Goal: Task Accomplishment & Management: Manage account settings

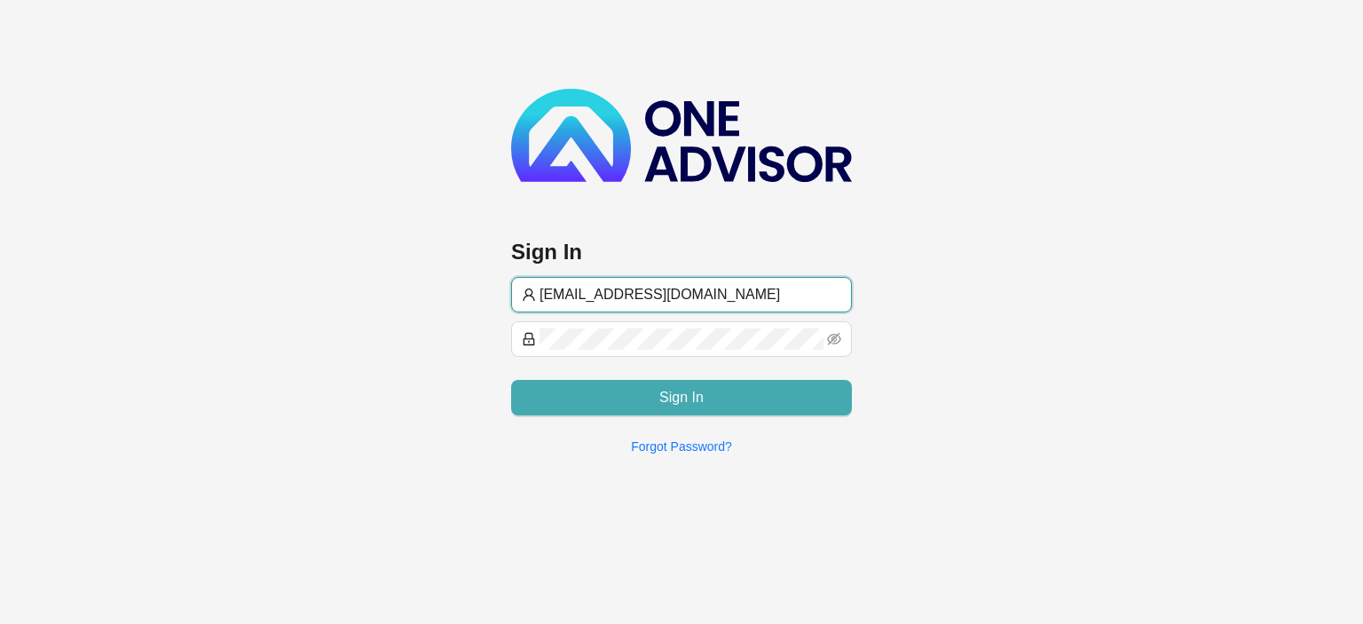
type input "[EMAIL_ADDRESS][DOMAIN_NAME]"
click at [581, 407] on button "Sign In" at bounding box center [681, 398] width 341 height 36
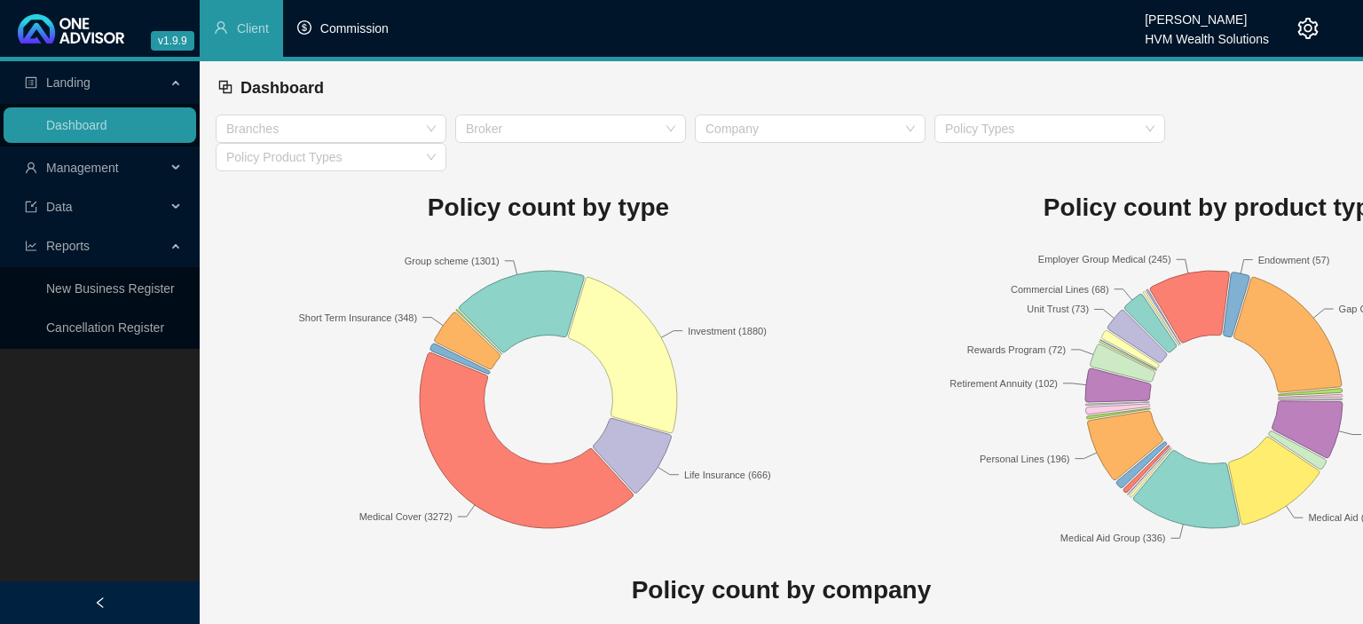
click at [330, 27] on span "Commission" at bounding box center [354, 28] width 68 height 14
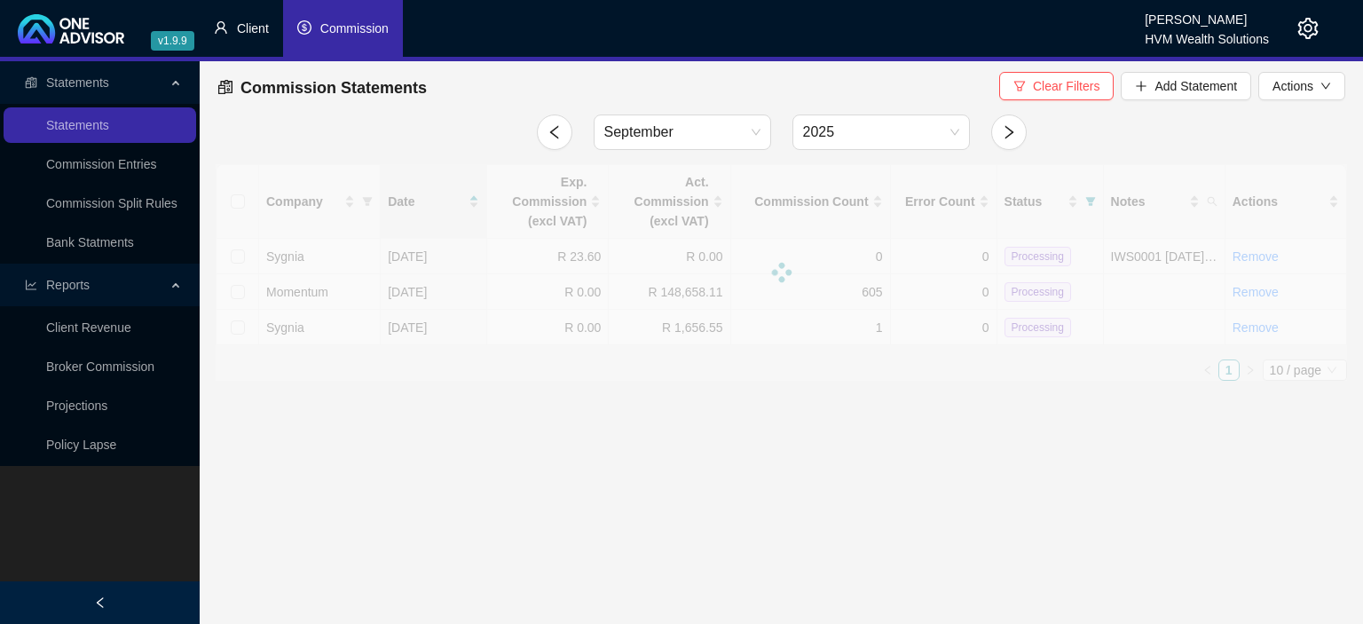
click at [257, 37] on li "Client" at bounding box center [241, 28] width 83 height 57
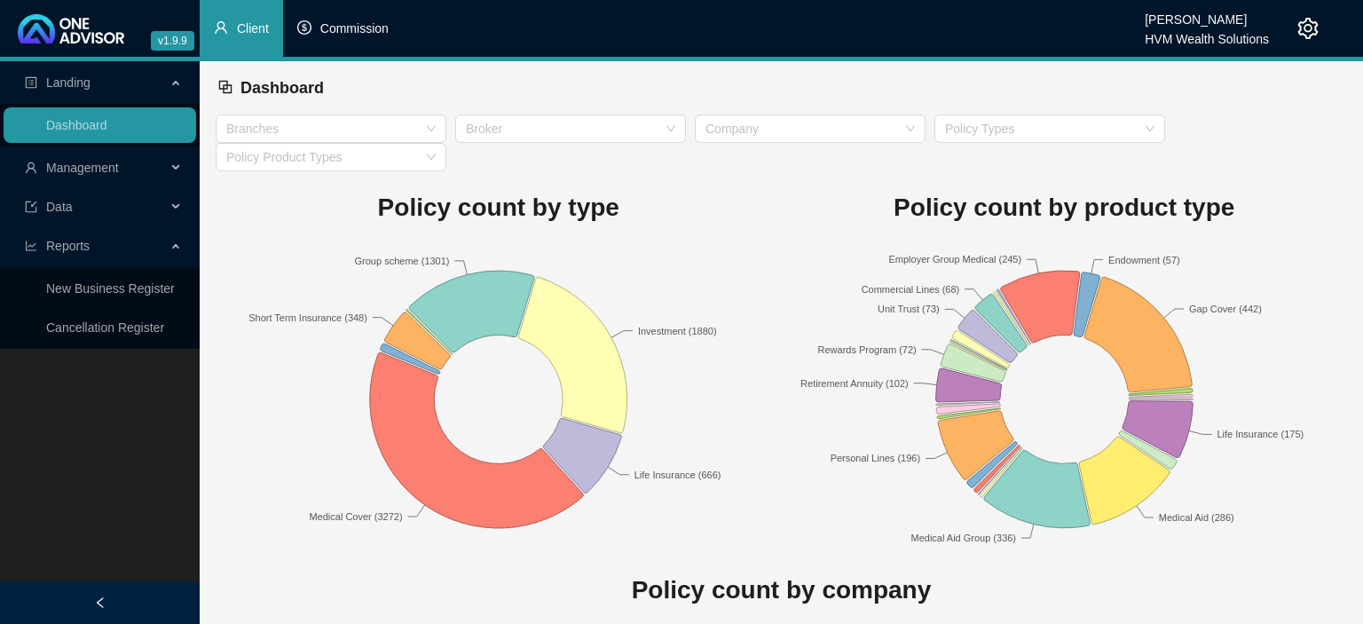
click at [363, 30] on span "Commission" at bounding box center [354, 28] width 68 height 14
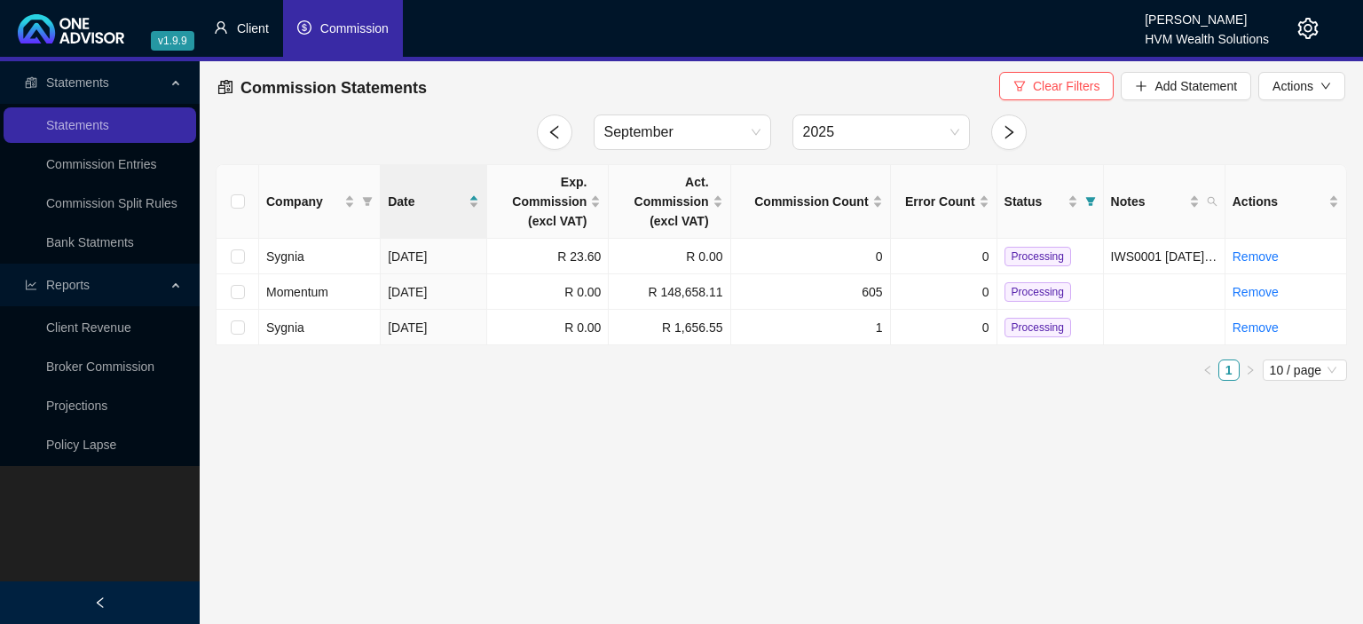
click at [250, 36] on span "Client" at bounding box center [253, 28] width 32 height 14
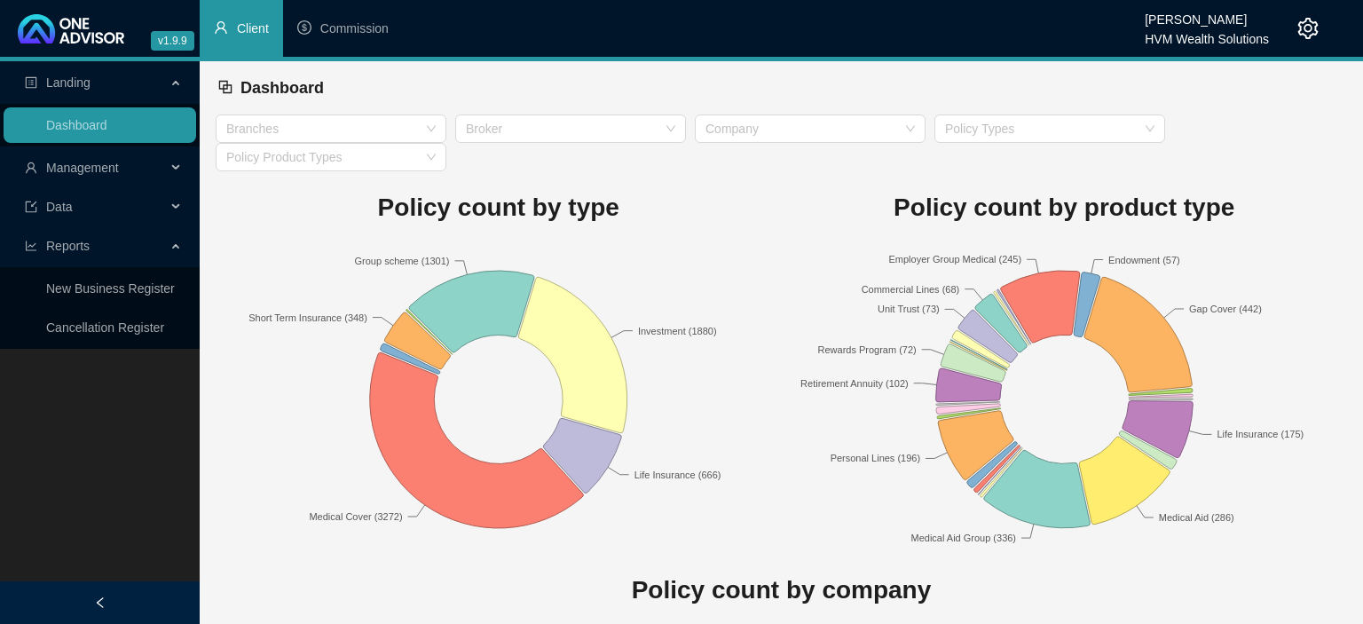
click at [105, 178] on span "Management" at bounding box center [95, 168] width 141 height 36
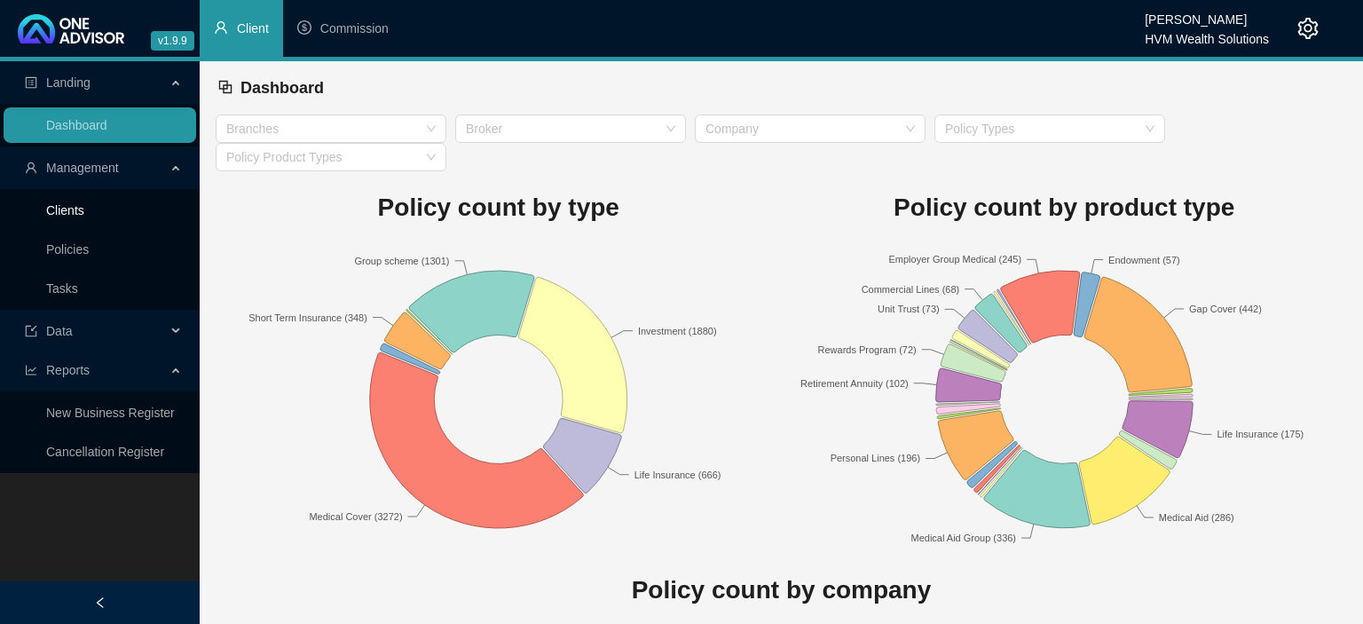
click at [84, 207] on link "Clients" at bounding box center [65, 210] width 38 height 14
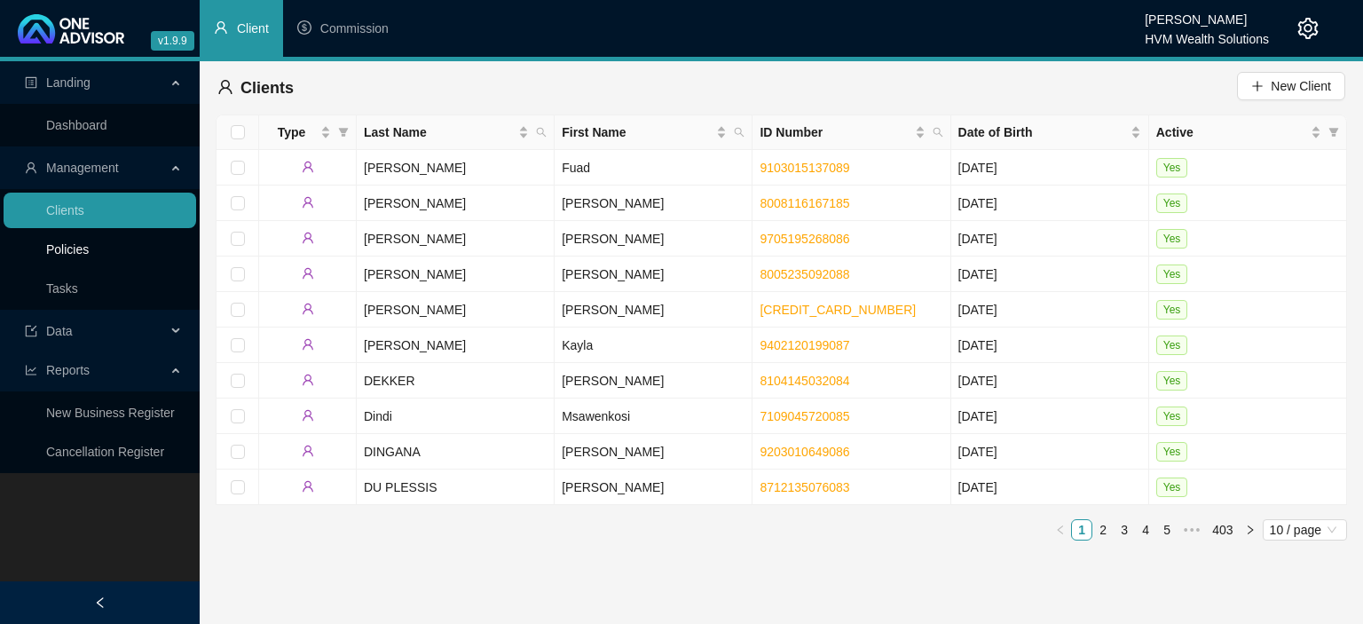
click at [70, 247] on link "Policies" at bounding box center [67, 249] width 43 height 14
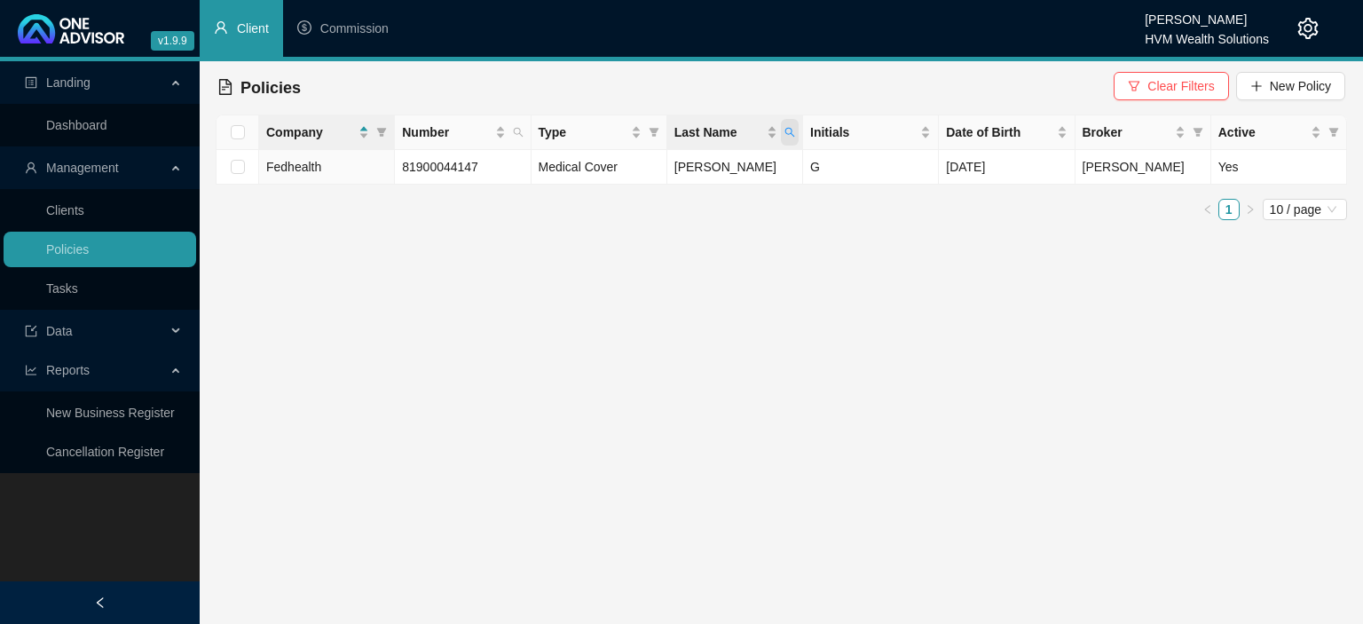
click at [790, 136] on icon "search" at bounding box center [790, 132] width 11 height 11
drag, startPoint x: 731, startPoint y: 179, endPoint x: 501, endPoint y: 178, distance: 229.9
click at [625, 178] on input "[PERSON_NAME]" at bounding box center [708, 170] width 167 height 28
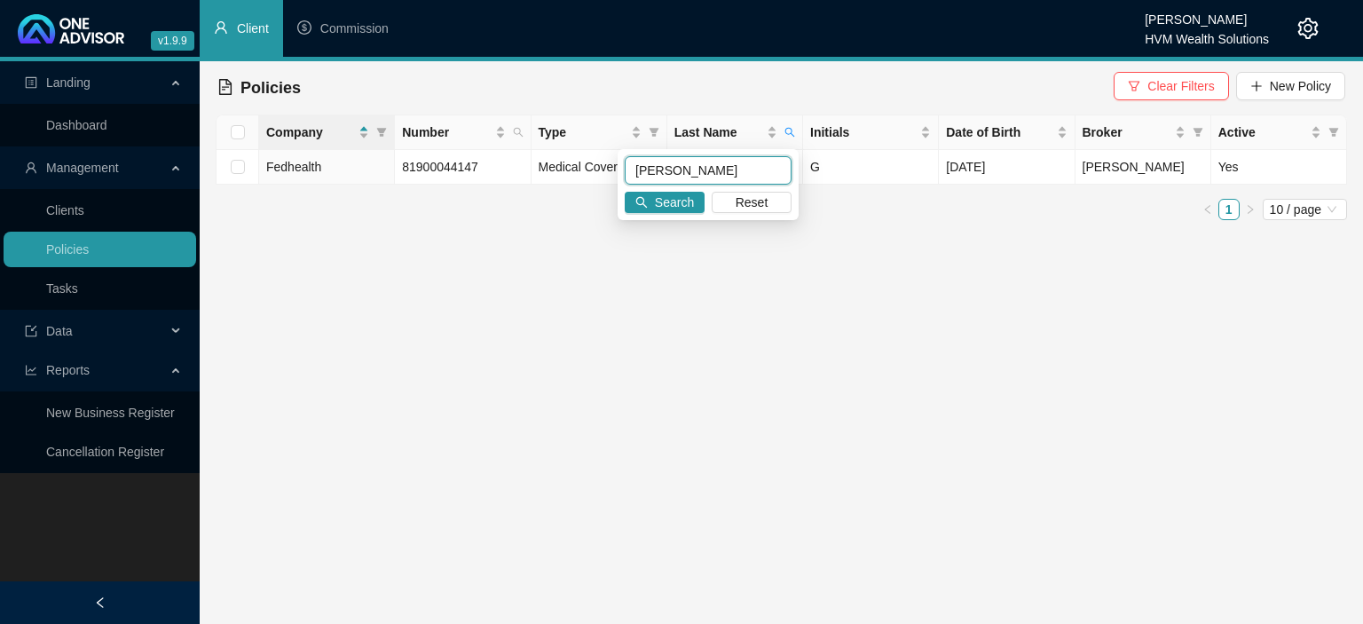
click at [737, 158] on input "[PERSON_NAME]" at bounding box center [708, 170] width 167 height 28
drag, startPoint x: 727, startPoint y: 165, endPoint x: 569, endPoint y: 165, distance: 158.0
click at [625, 165] on input "[PERSON_NAME]" at bounding box center [708, 170] width 167 height 28
type input "[PERSON_NAME]"
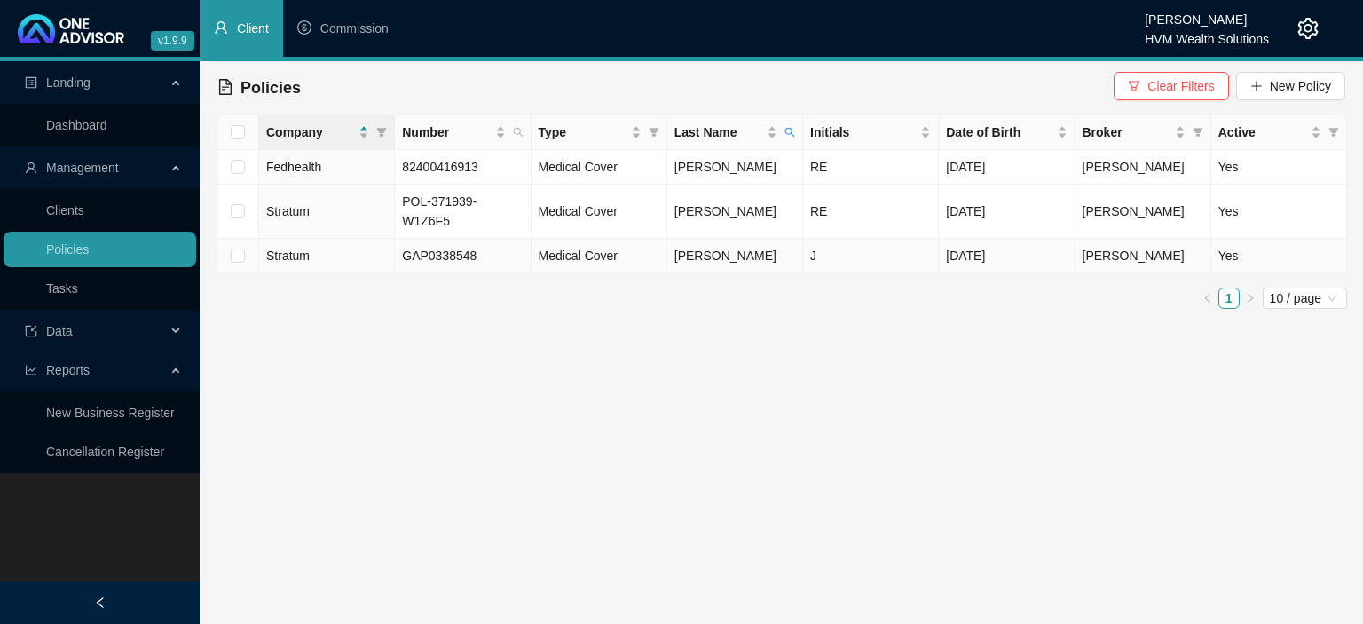
click at [837, 250] on td "J" at bounding box center [871, 256] width 136 height 35
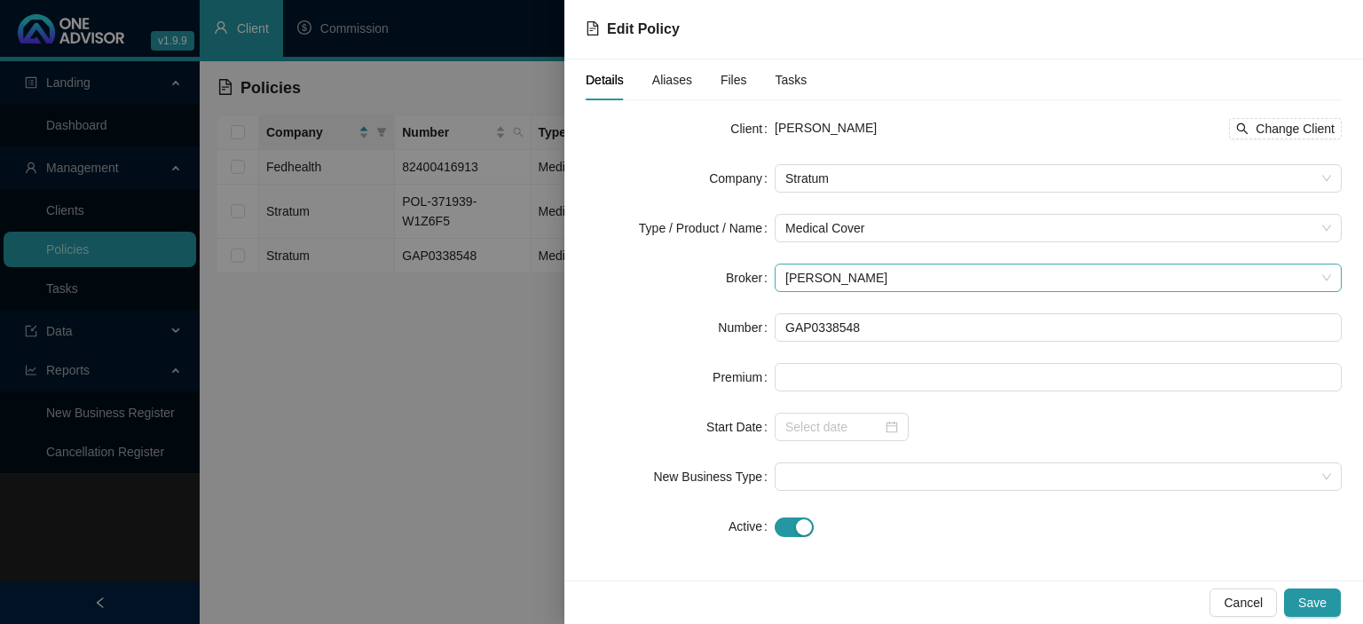
click at [849, 282] on span "[PERSON_NAME]" at bounding box center [1059, 278] width 546 height 27
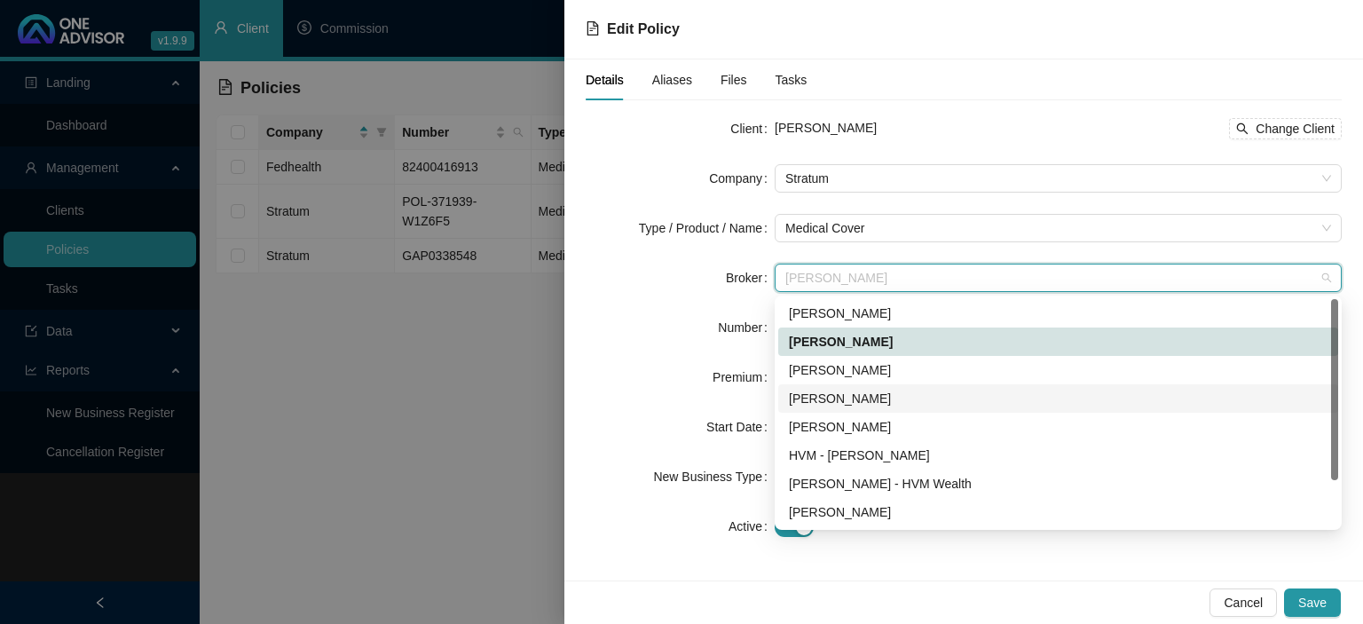
click at [822, 392] on div "[PERSON_NAME]" at bounding box center [1058, 399] width 539 height 20
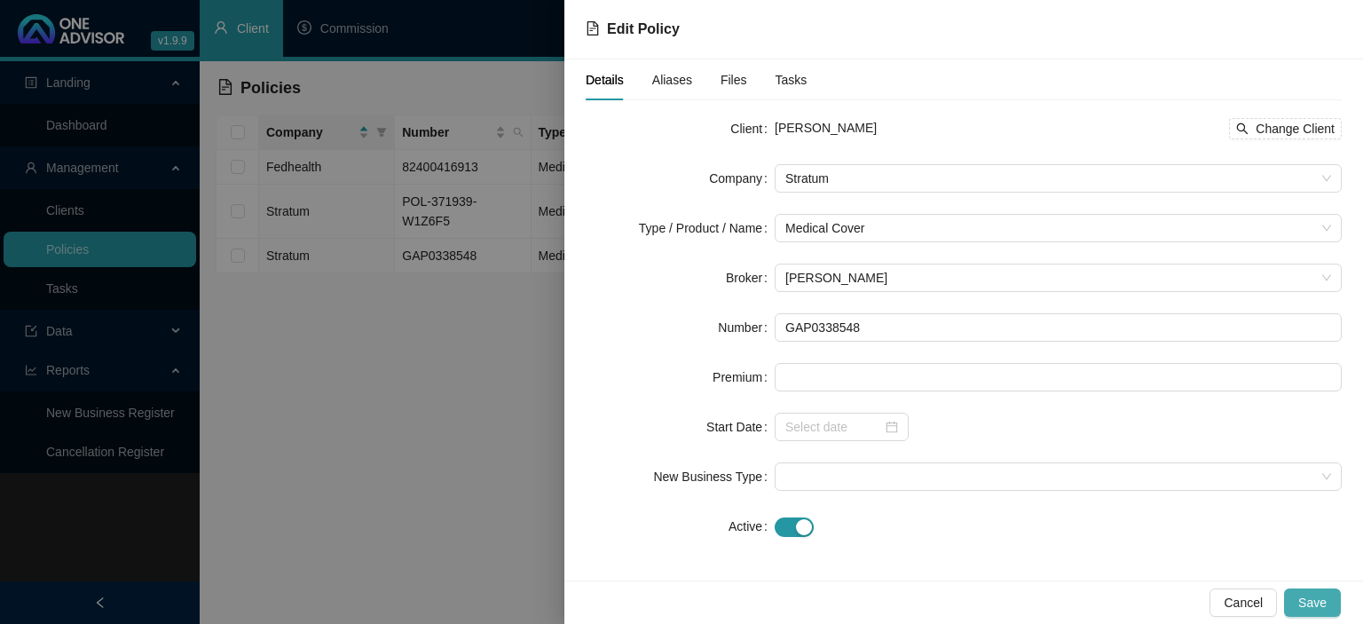
click at [1308, 603] on span "Save" at bounding box center [1313, 603] width 28 height 20
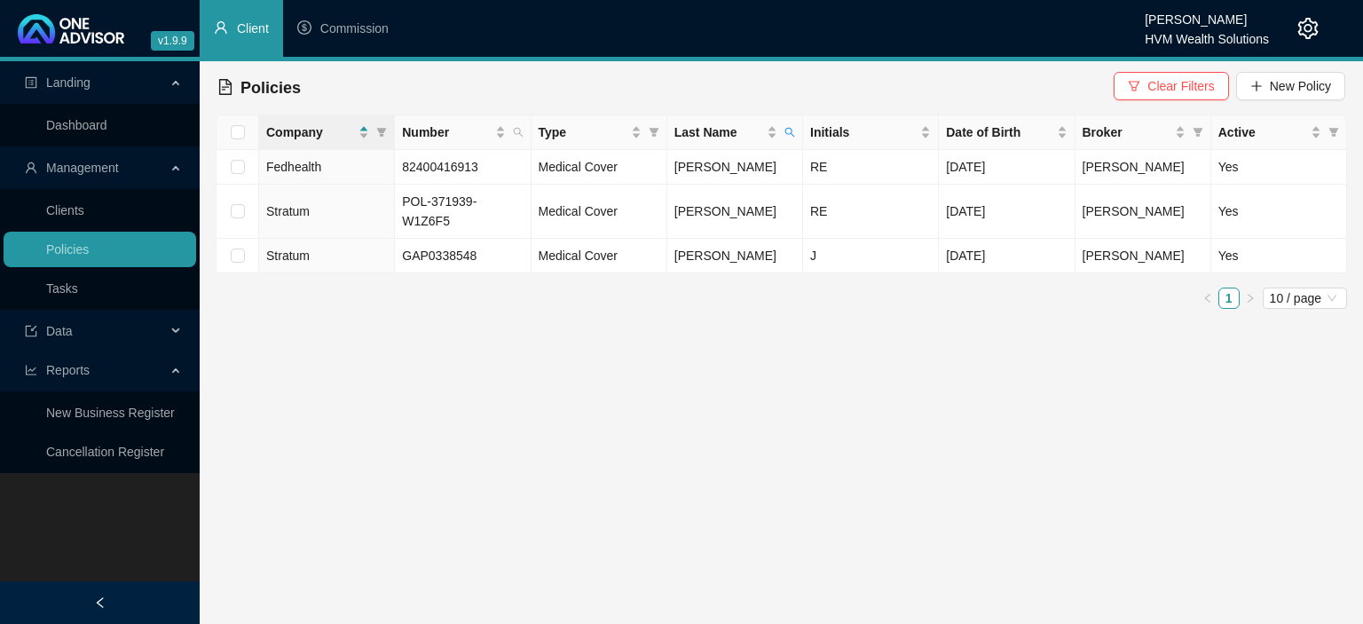
click at [1308, 28] on icon "setting" at bounding box center [1308, 28] width 21 height 21
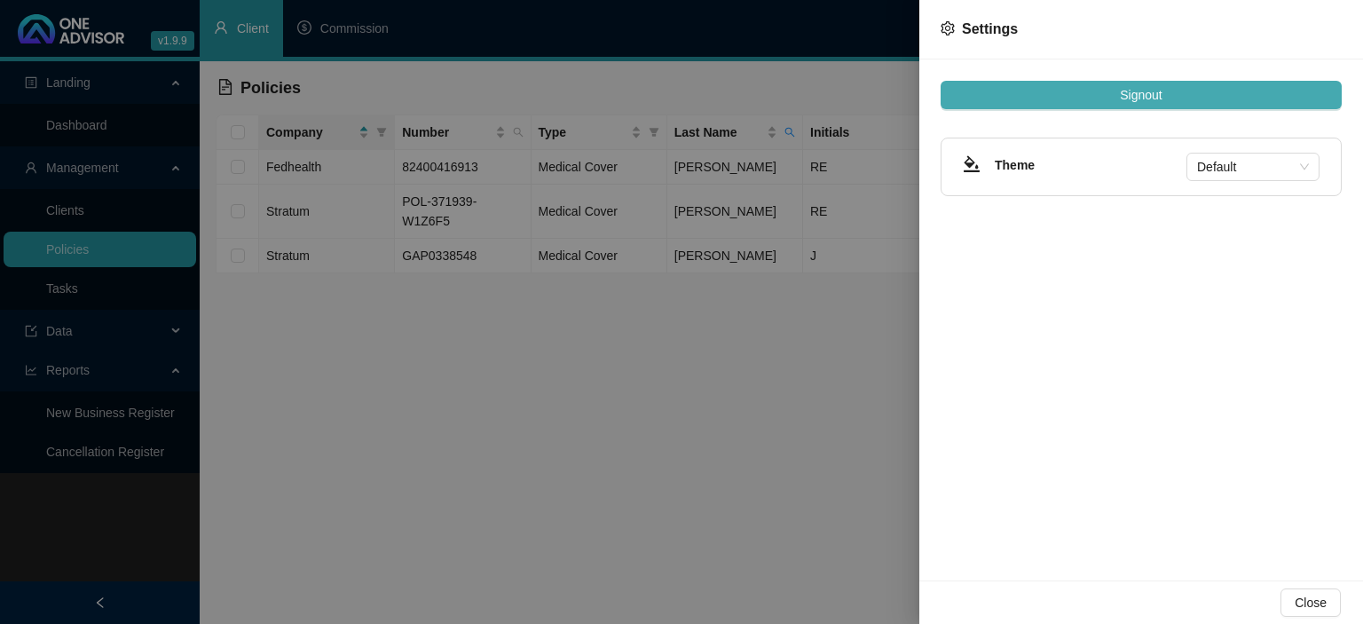
click at [1118, 98] on button "Signout" at bounding box center [1141, 95] width 401 height 28
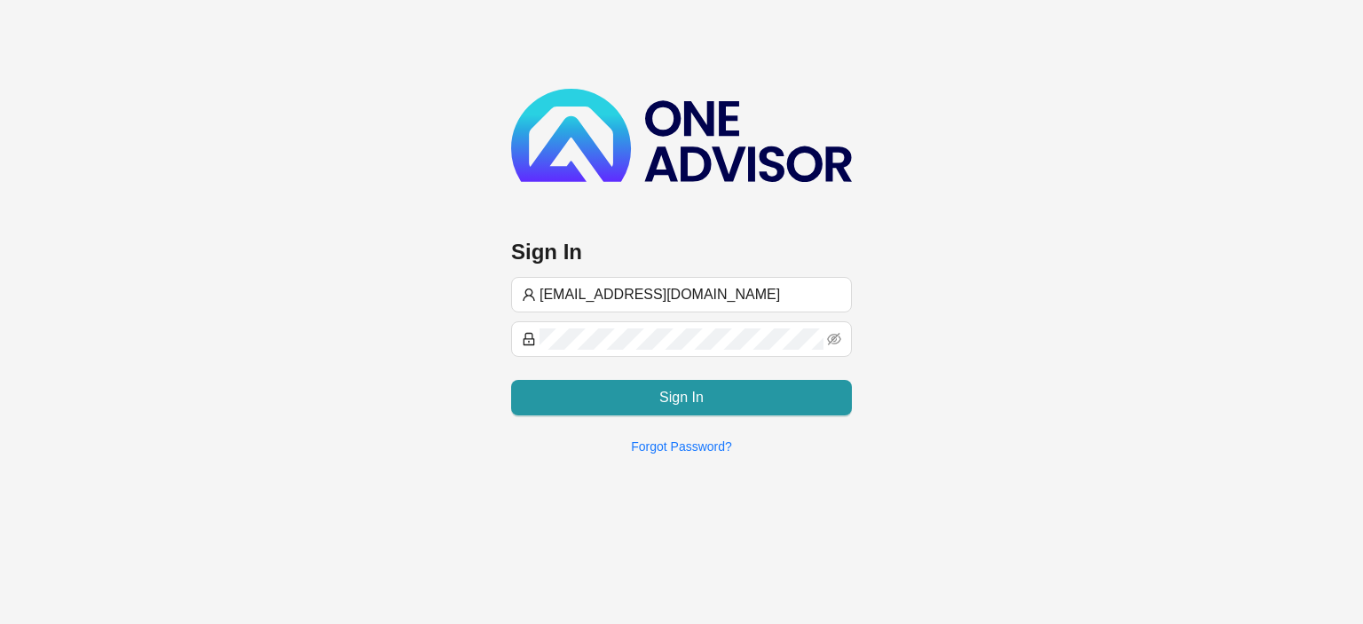
type input "[EMAIL_ADDRESS][DOMAIN_NAME]"
